Goal: Task Accomplishment & Management: Complete application form

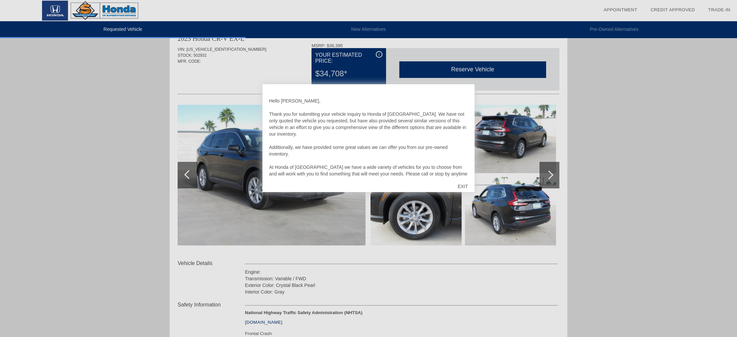
scroll to position [18, 0]
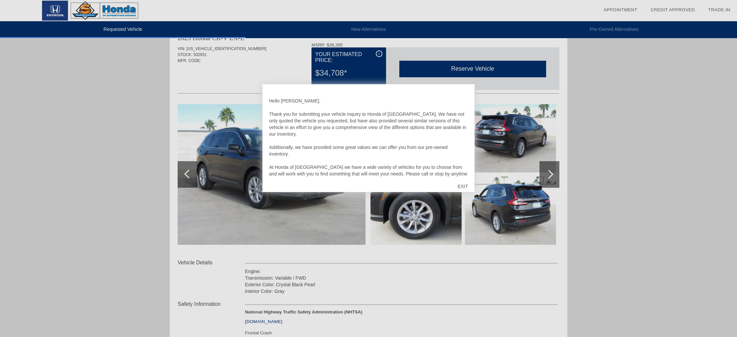
click at [465, 184] on div "EXIT" at bounding box center [463, 186] width 24 height 20
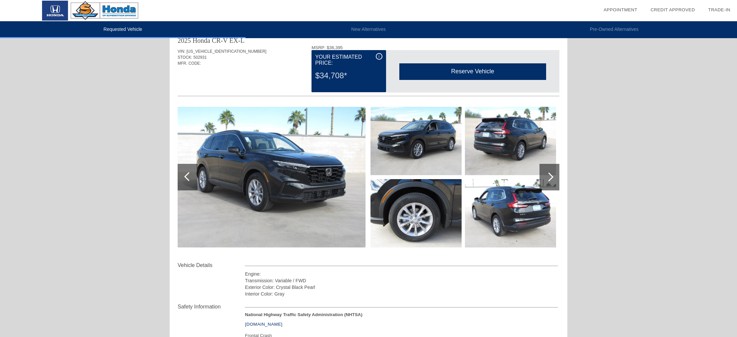
scroll to position [13, 0]
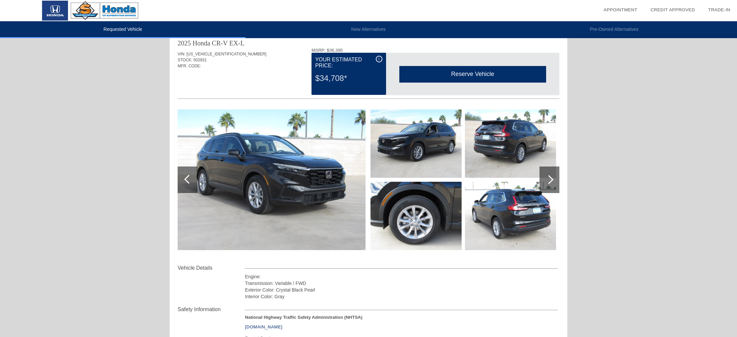
click at [554, 177] on div at bounding box center [549, 179] width 20 height 26
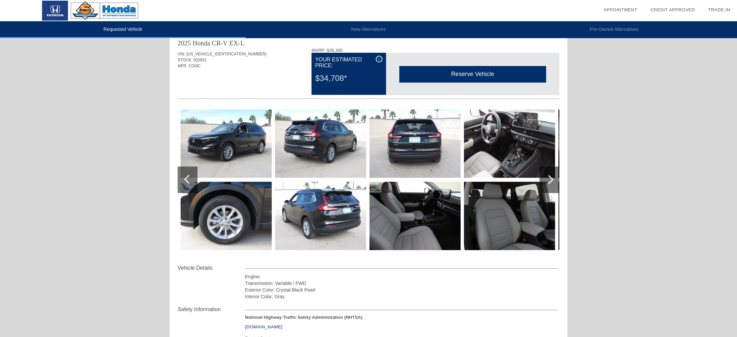
click at [554, 177] on div at bounding box center [549, 179] width 20 height 26
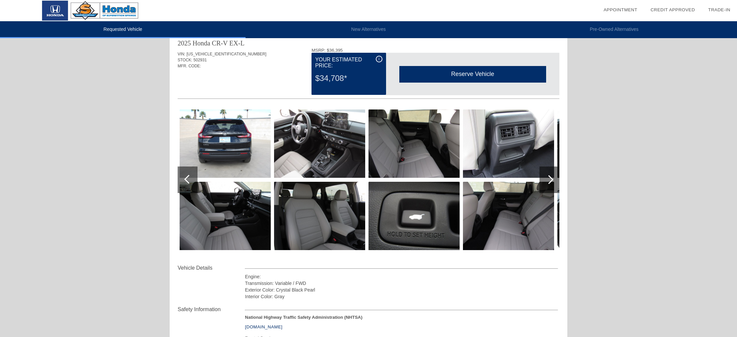
click at [246, 223] on img at bounding box center [225, 216] width 91 height 68
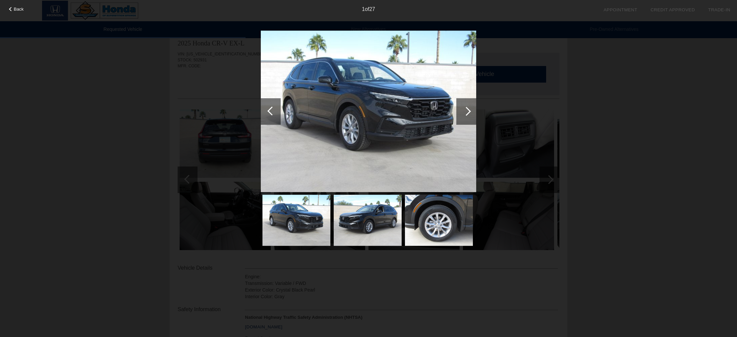
click at [469, 108] on div at bounding box center [466, 111] width 20 height 26
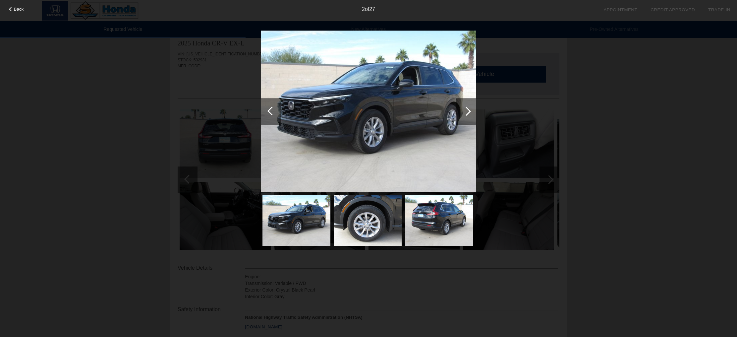
click at [469, 108] on div at bounding box center [466, 111] width 20 height 26
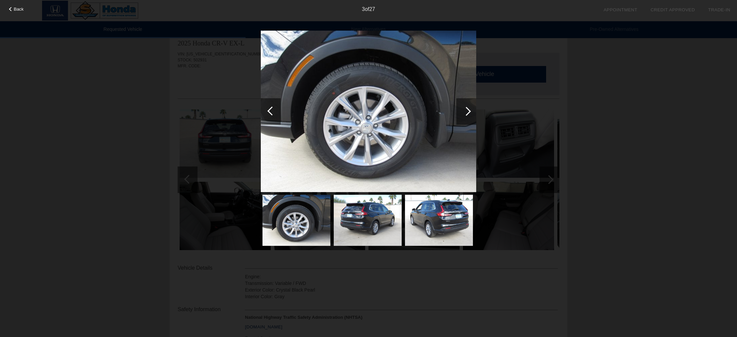
click at [469, 108] on div at bounding box center [466, 111] width 20 height 26
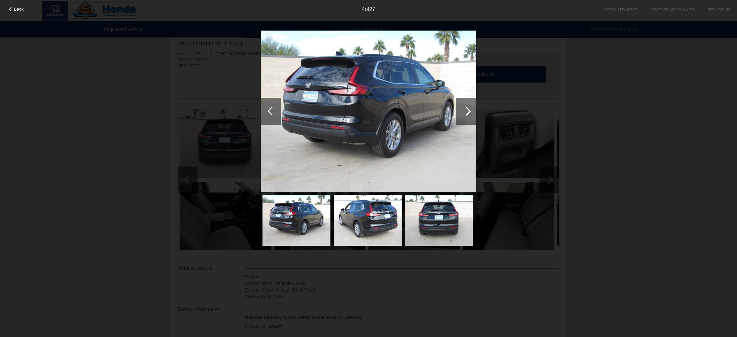
click at [469, 108] on div at bounding box center [466, 111] width 20 height 26
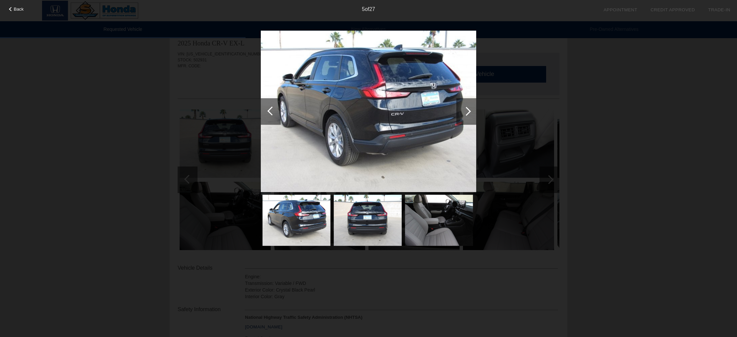
click at [469, 108] on div at bounding box center [466, 111] width 20 height 26
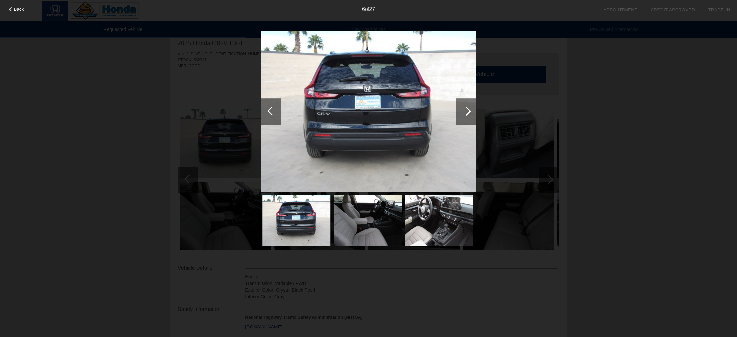
click at [469, 108] on div at bounding box center [466, 111] width 20 height 26
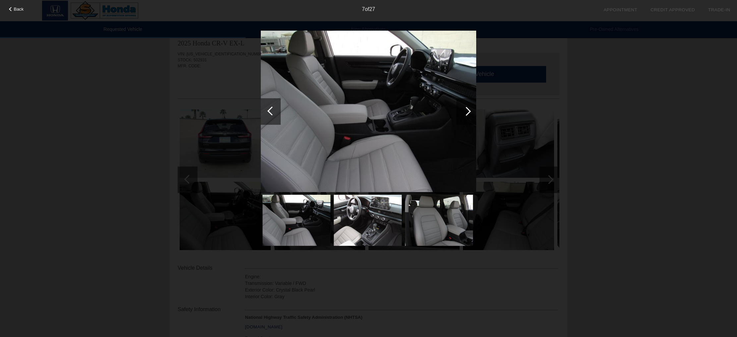
click at [469, 108] on div at bounding box center [466, 111] width 20 height 26
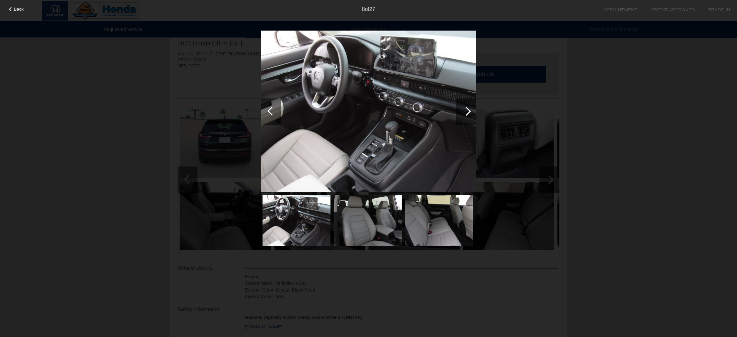
click at [464, 111] on div at bounding box center [466, 111] width 9 height 9
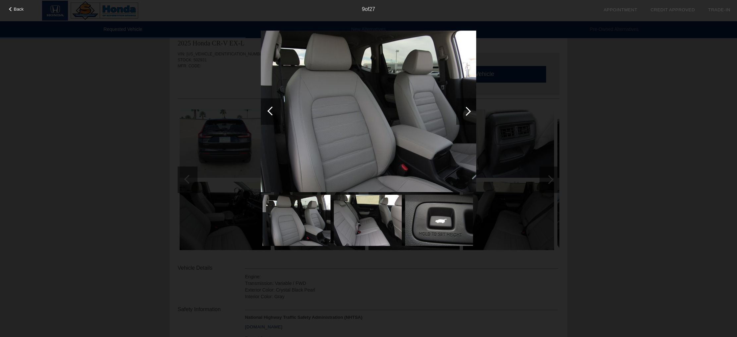
click at [465, 111] on div at bounding box center [466, 111] width 9 height 9
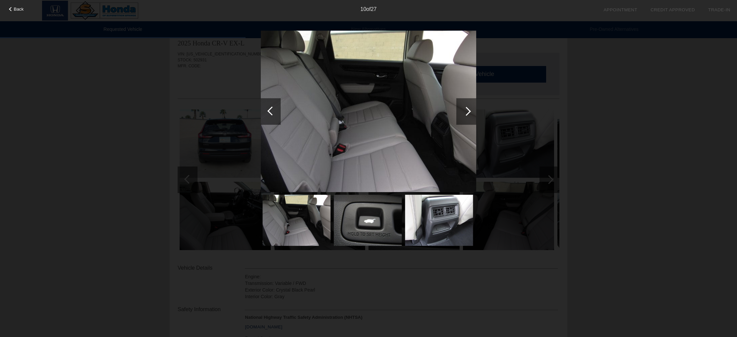
click at [468, 111] on div at bounding box center [466, 111] width 9 height 9
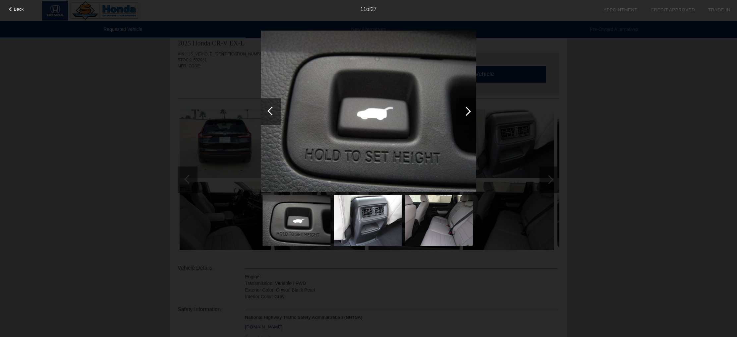
click at [468, 111] on div at bounding box center [466, 111] width 9 height 9
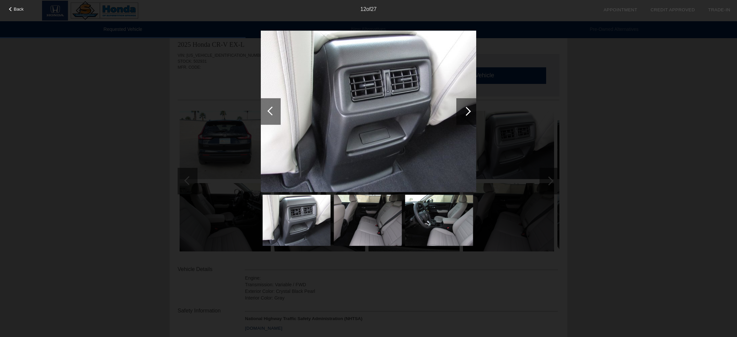
click at [468, 111] on div at bounding box center [466, 111] width 9 height 9
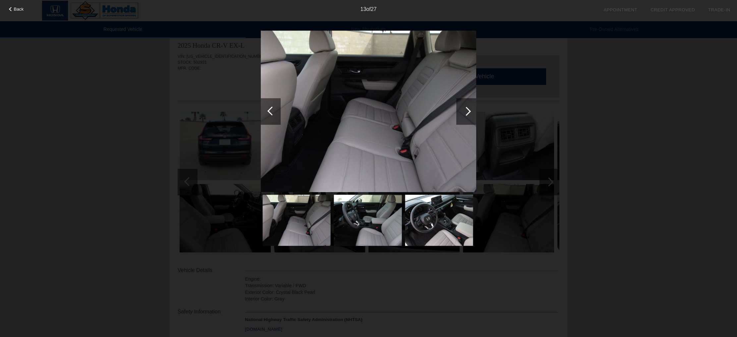
scroll to position [10, 0]
click at [273, 112] on div at bounding box center [271, 110] width 9 height 9
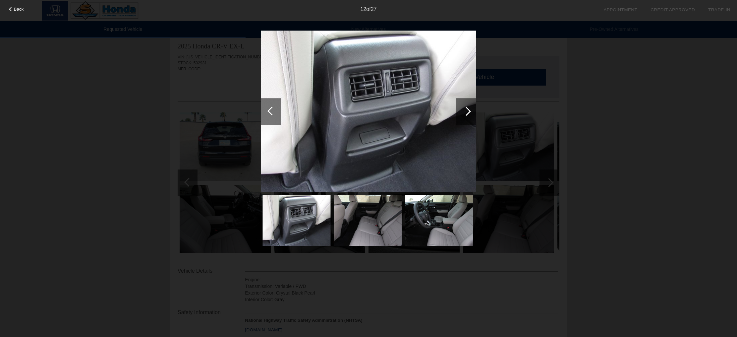
click at [463, 113] on div at bounding box center [466, 111] width 9 height 9
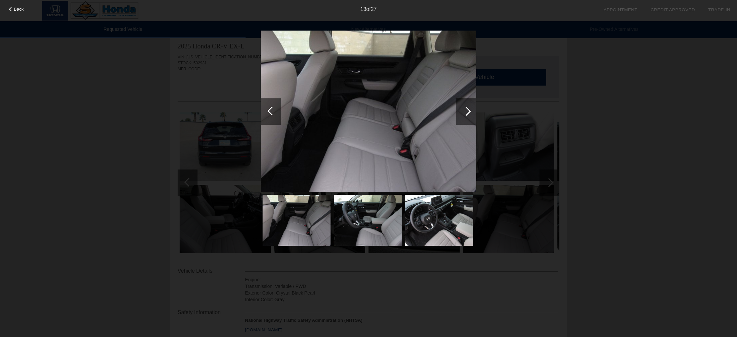
click at [468, 113] on div at bounding box center [466, 111] width 9 height 9
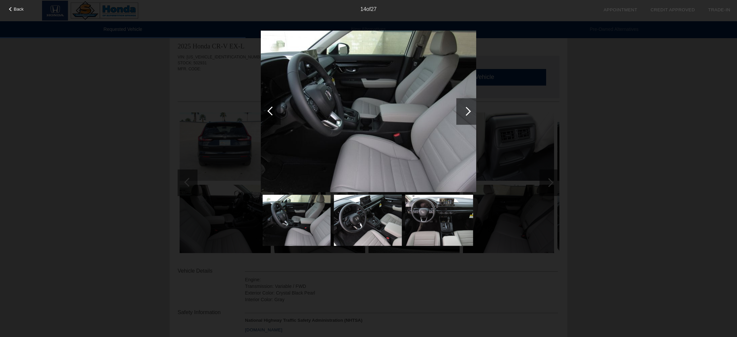
click at [468, 113] on div at bounding box center [466, 111] width 9 height 9
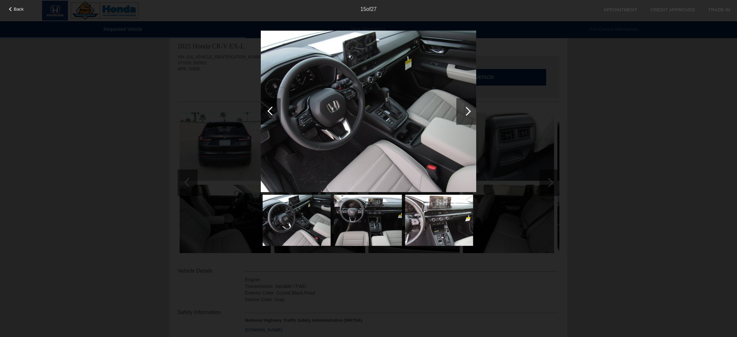
click at [468, 113] on div at bounding box center [466, 111] width 9 height 9
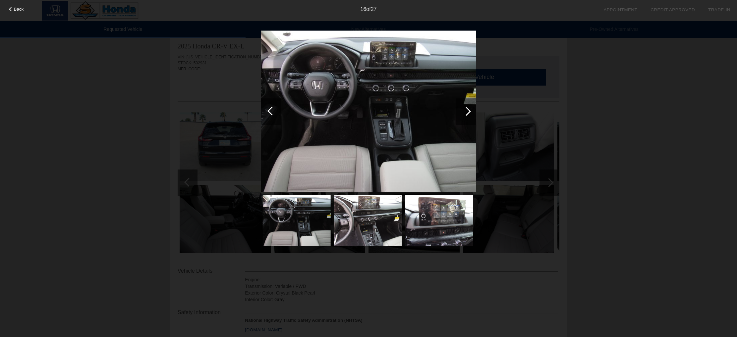
click at [607, 91] on div "Back 16 of 27" at bounding box center [368, 168] width 737 height 337
click at [627, 77] on div "Back 16 of 27" at bounding box center [368, 168] width 737 height 337
click at [470, 107] on div at bounding box center [466, 111] width 20 height 26
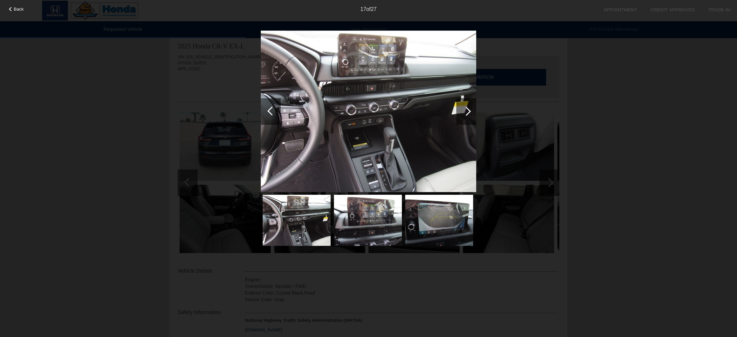
click at [468, 107] on div at bounding box center [466, 111] width 20 height 26
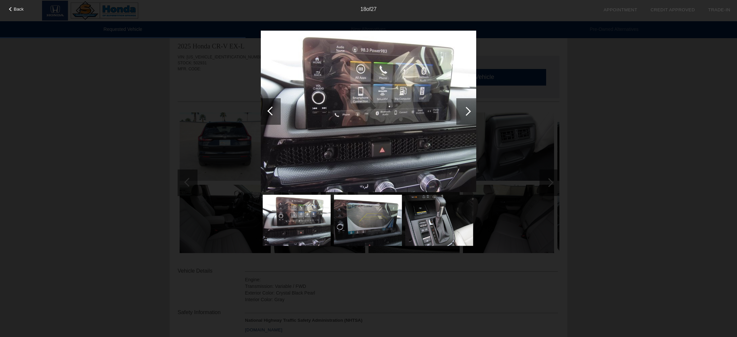
click at [15, 6] on div "18 of 27" at bounding box center [368, 6] width 737 height 13
click at [9, 9] on div at bounding box center [11, 9] width 4 height 4
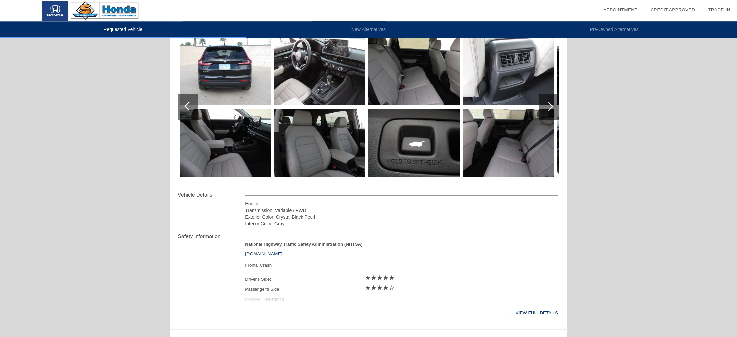
scroll to position [0, 0]
